Goal: Navigation & Orientation: Understand site structure

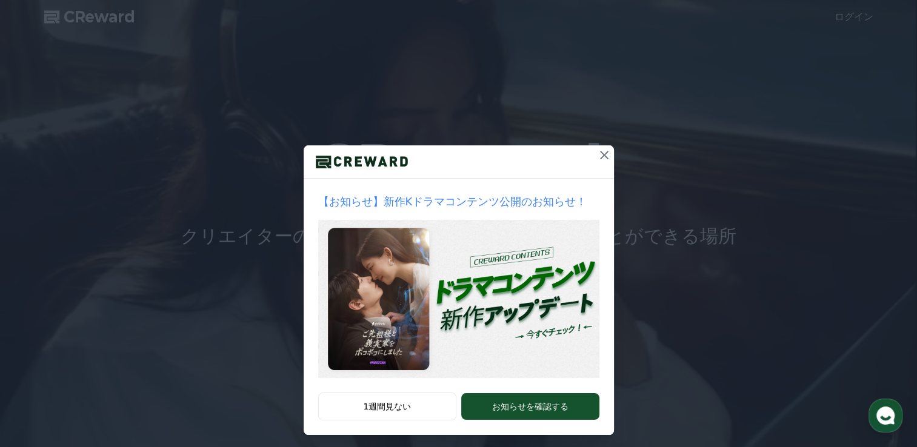
click at [597, 154] on icon at bounding box center [604, 155] width 15 height 15
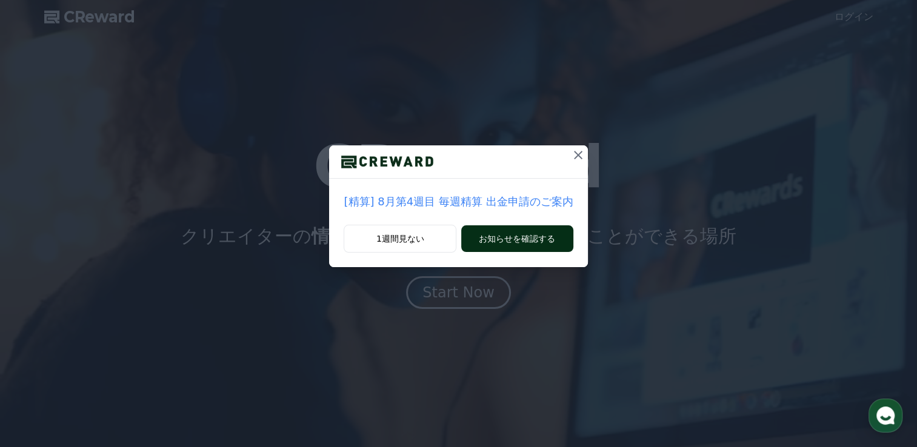
click at [502, 239] on button "お知らせを確認する" at bounding box center [516, 238] width 111 height 27
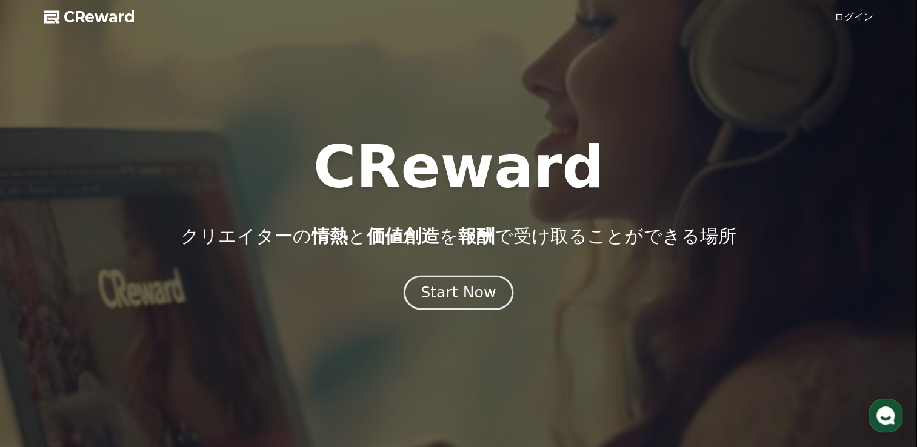
click at [471, 300] on div "Start Now" at bounding box center [457, 292] width 75 height 21
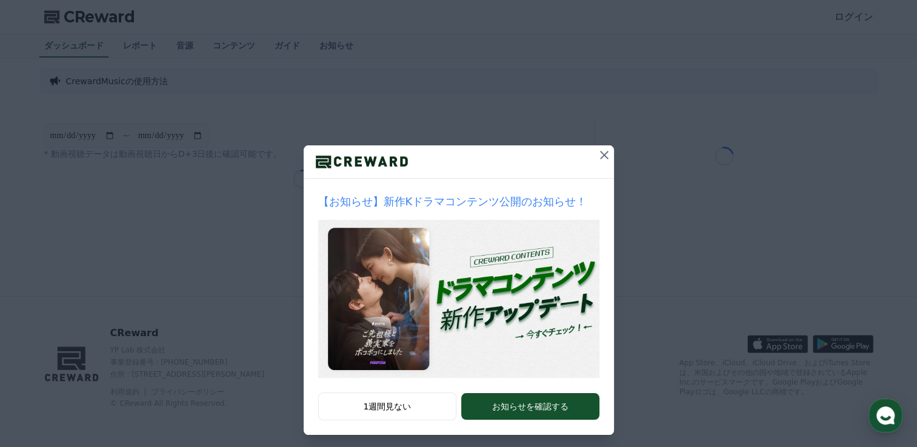
click at [605, 154] on icon at bounding box center [604, 155] width 15 height 15
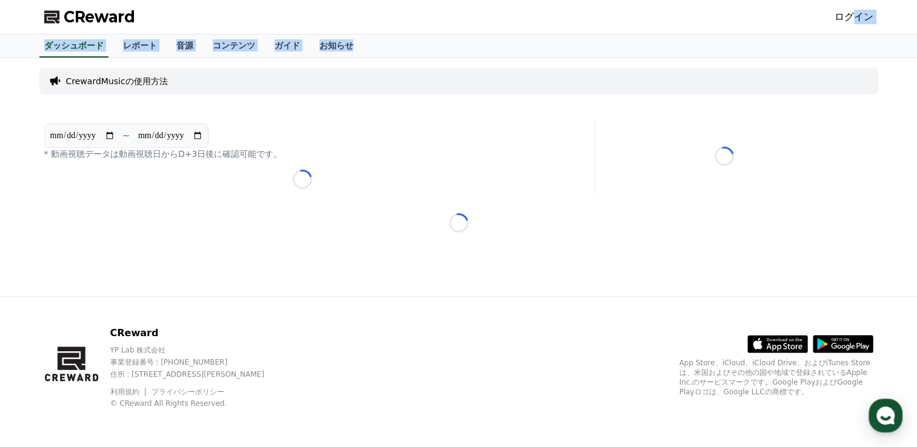
drag, startPoint x: 869, startPoint y: 35, endPoint x: 861, endPoint y: 19, distance: 17.6
click at [861, 19] on div "**********" at bounding box center [458, 223] width 917 height 447
click at [630, 35] on div "ダッシュボード レポート 音源 コンテンツ ガイド お知らせ" at bounding box center [459, 46] width 848 height 23
click at [115, 43] on link "レポート" at bounding box center [139, 46] width 53 height 23
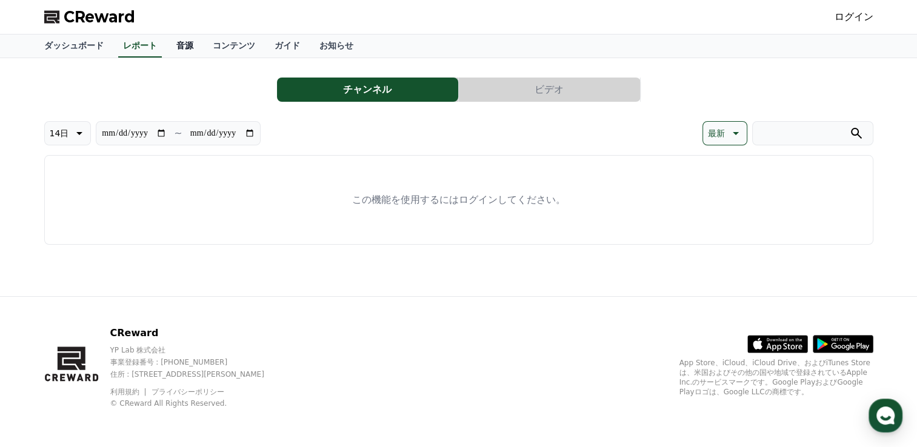
click at [167, 45] on link "音源" at bounding box center [185, 46] width 36 height 23
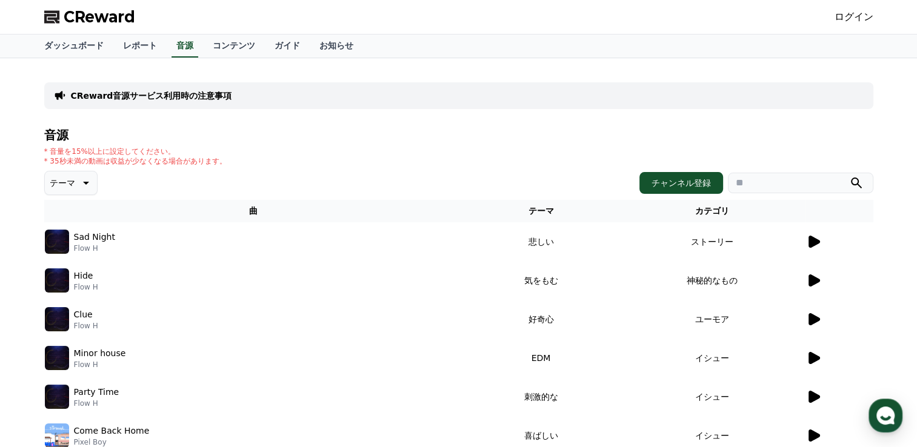
click at [182, 101] on div "CReward音源サービス利用時の注意事項" at bounding box center [458, 95] width 829 height 27
click at [211, 52] on link "コンテンツ" at bounding box center [234, 46] width 62 height 23
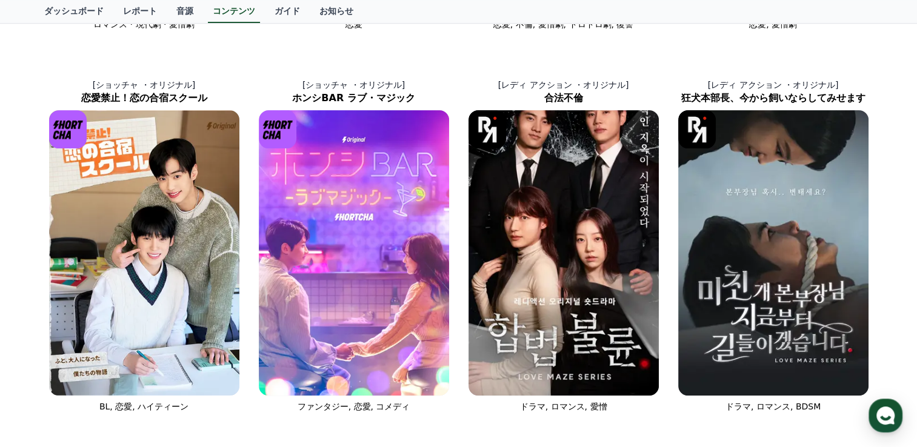
scroll to position [782, 0]
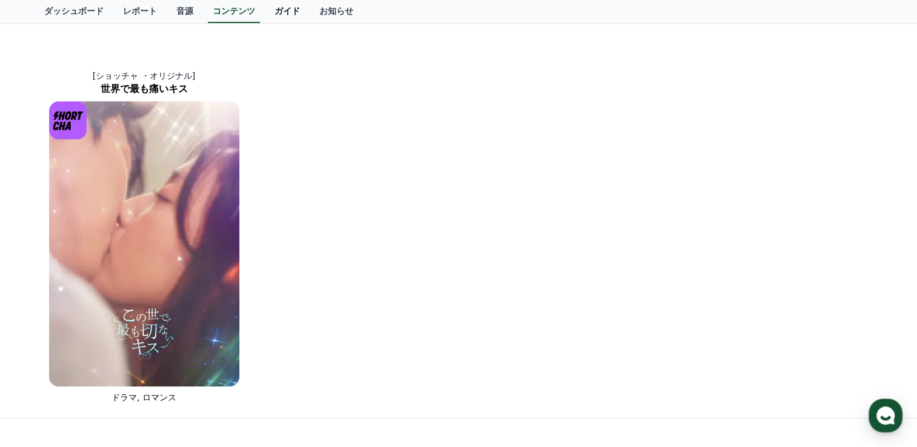
click at [265, 5] on link "ガイド" at bounding box center [287, 11] width 45 height 23
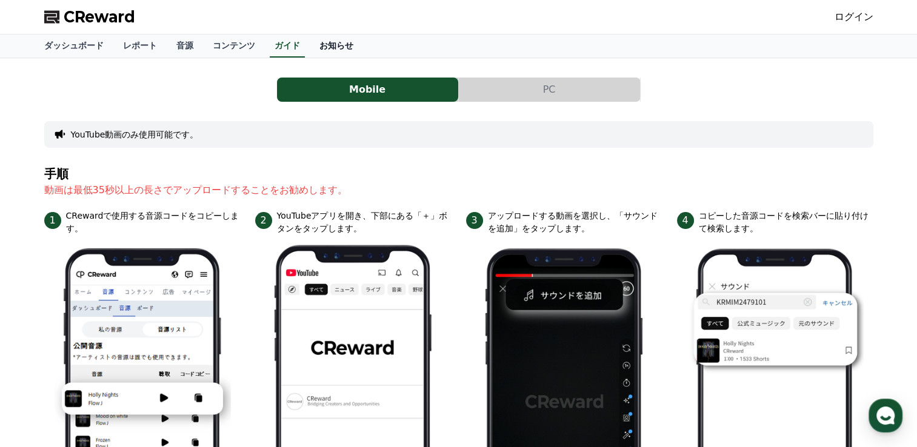
click at [310, 42] on link "お知らせ" at bounding box center [336, 46] width 53 height 23
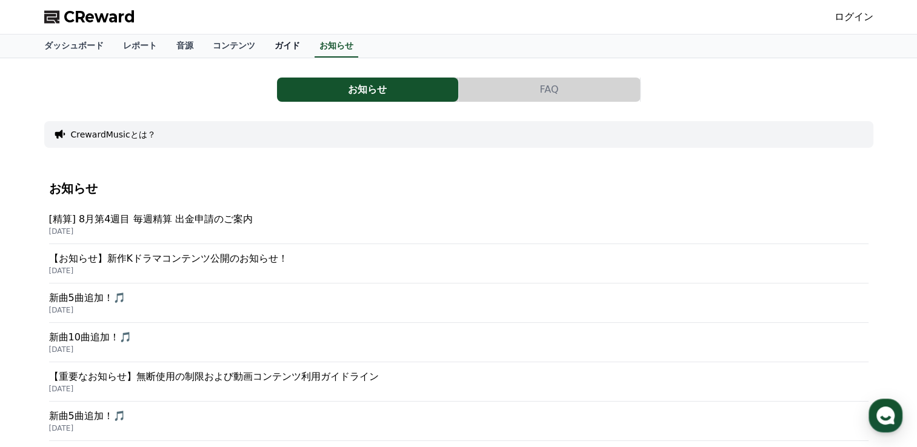
click at [265, 45] on link "ガイド" at bounding box center [287, 46] width 45 height 23
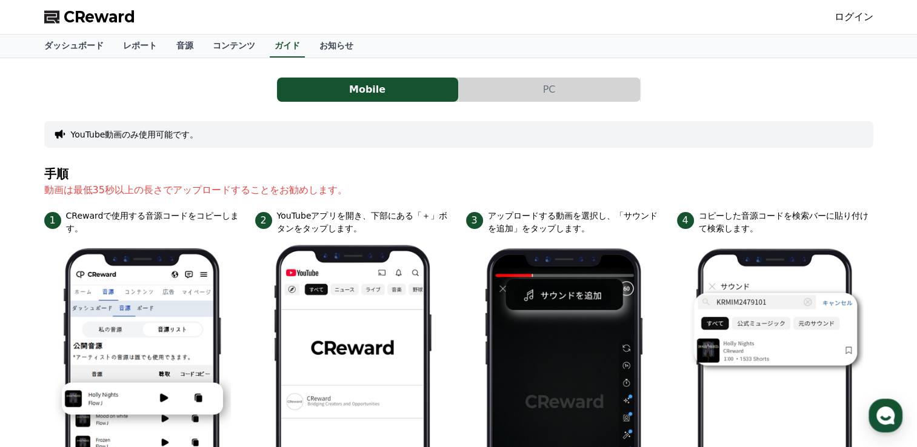
click at [494, 82] on button "PC" at bounding box center [549, 90] width 181 height 24
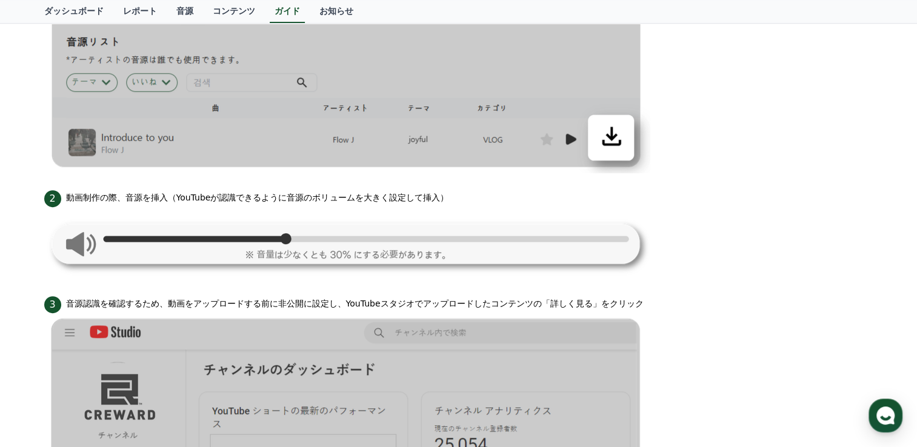
scroll to position [22, 0]
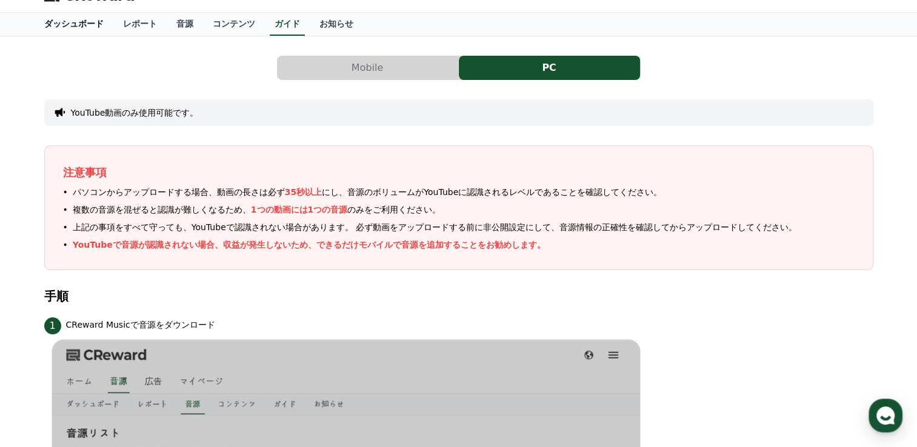
click at [51, 23] on link "ダッシュボード" at bounding box center [74, 24] width 79 height 23
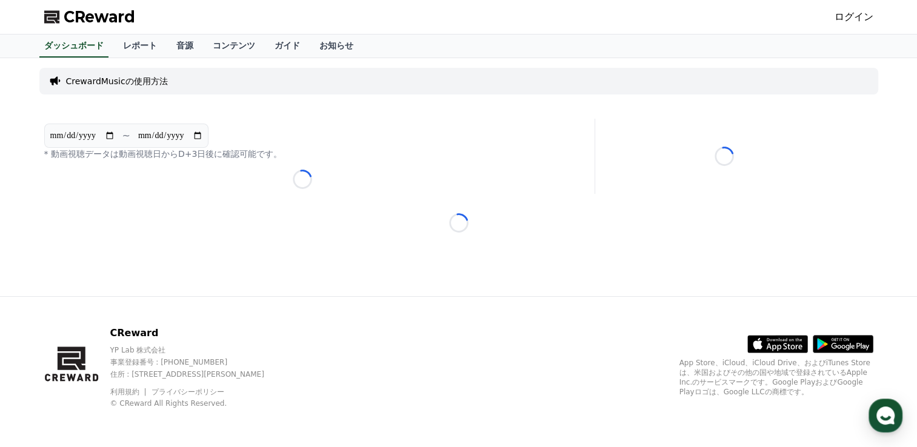
click at [106, 13] on span "CReward" at bounding box center [99, 16] width 71 height 19
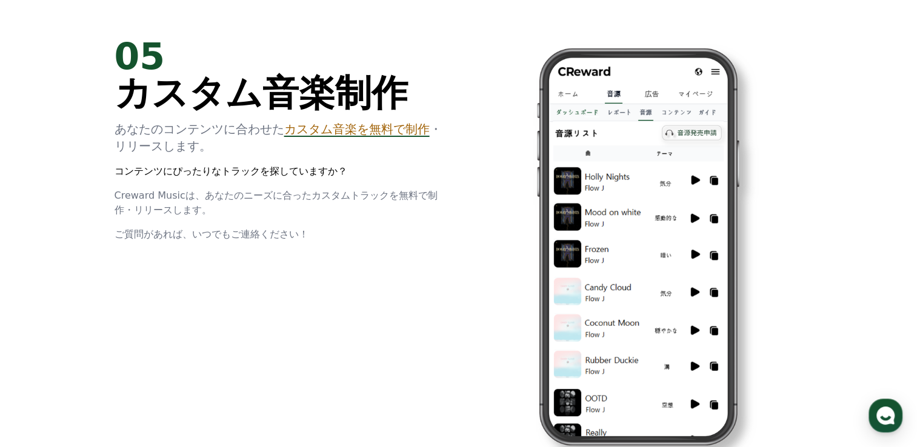
scroll to position [3128, 0]
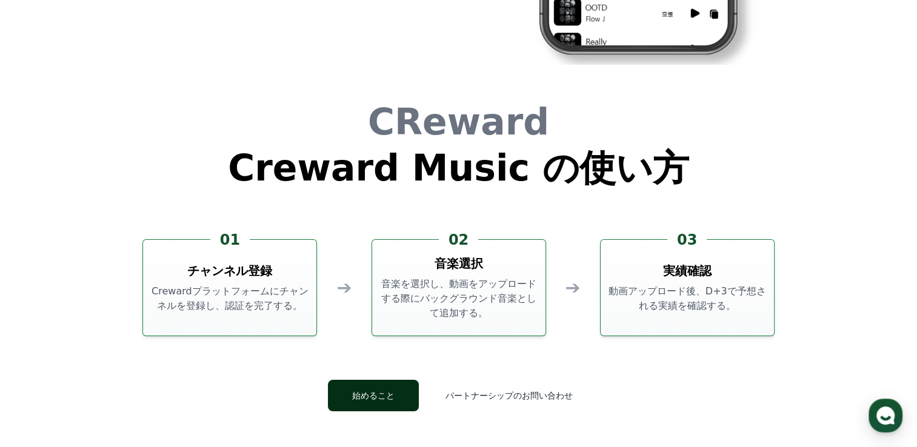
click at [382, 402] on button "始めること" at bounding box center [373, 396] width 91 height 32
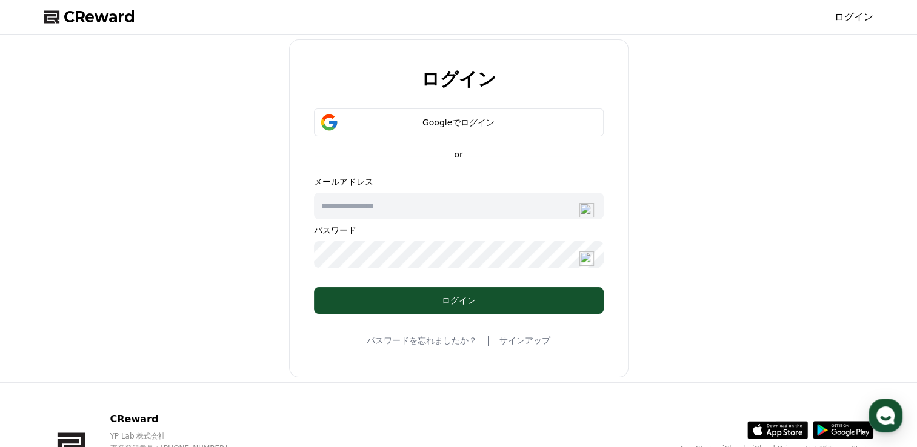
scroll to position [3128, 0]
